Goal: Browse casually: Explore the website without a specific task or goal

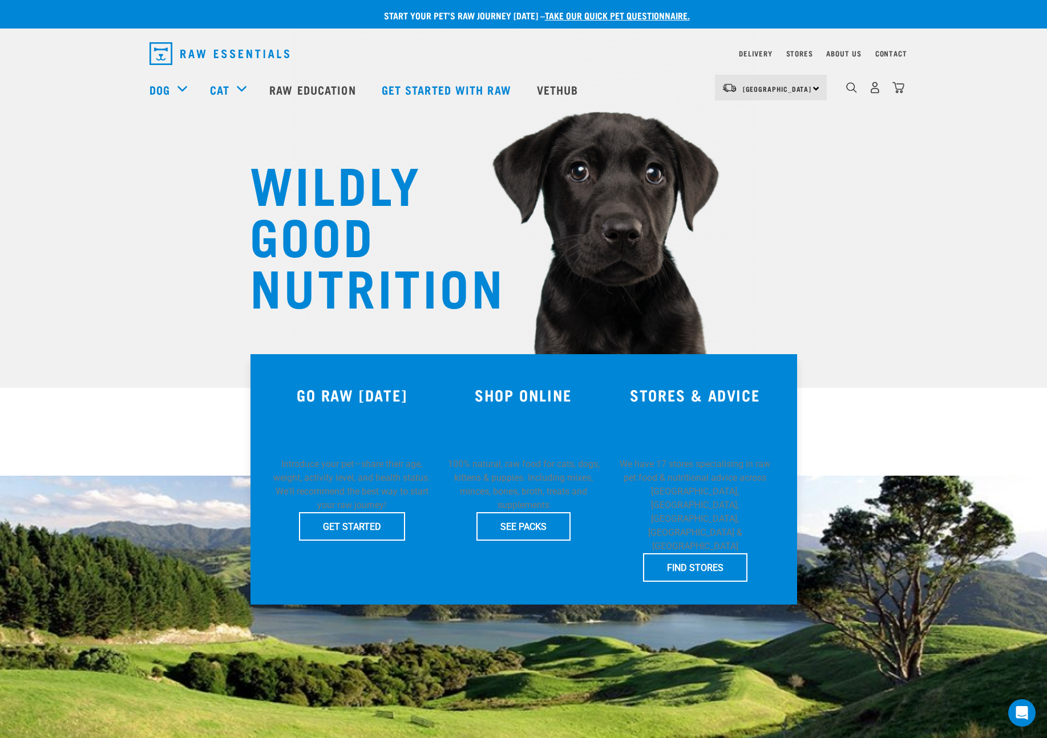
click at [134, 234] on div "WILDLY GOOD NUTRITION" at bounding box center [523, 194] width 1047 height 388
